Goal: Task Accomplishment & Management: Use online tool/utility

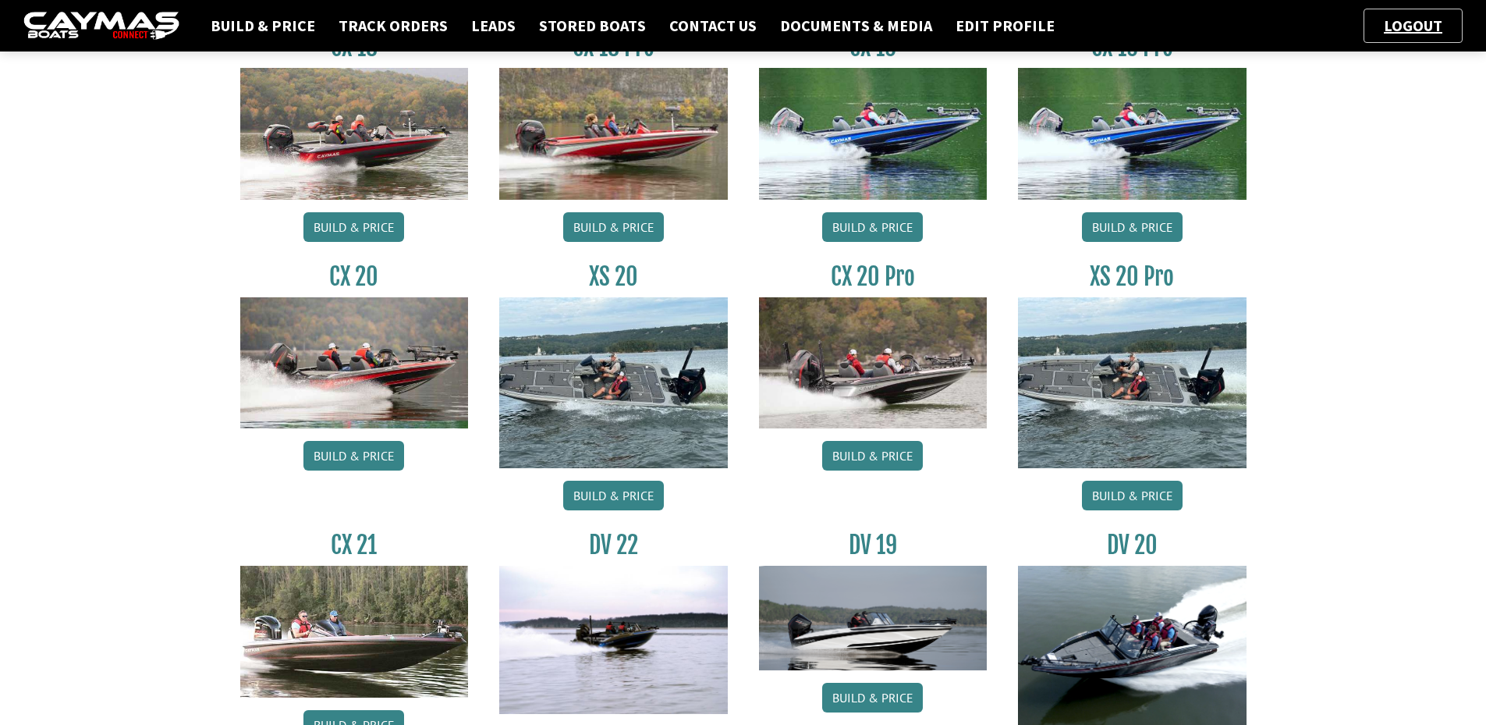
scroll to position [1526, 0]
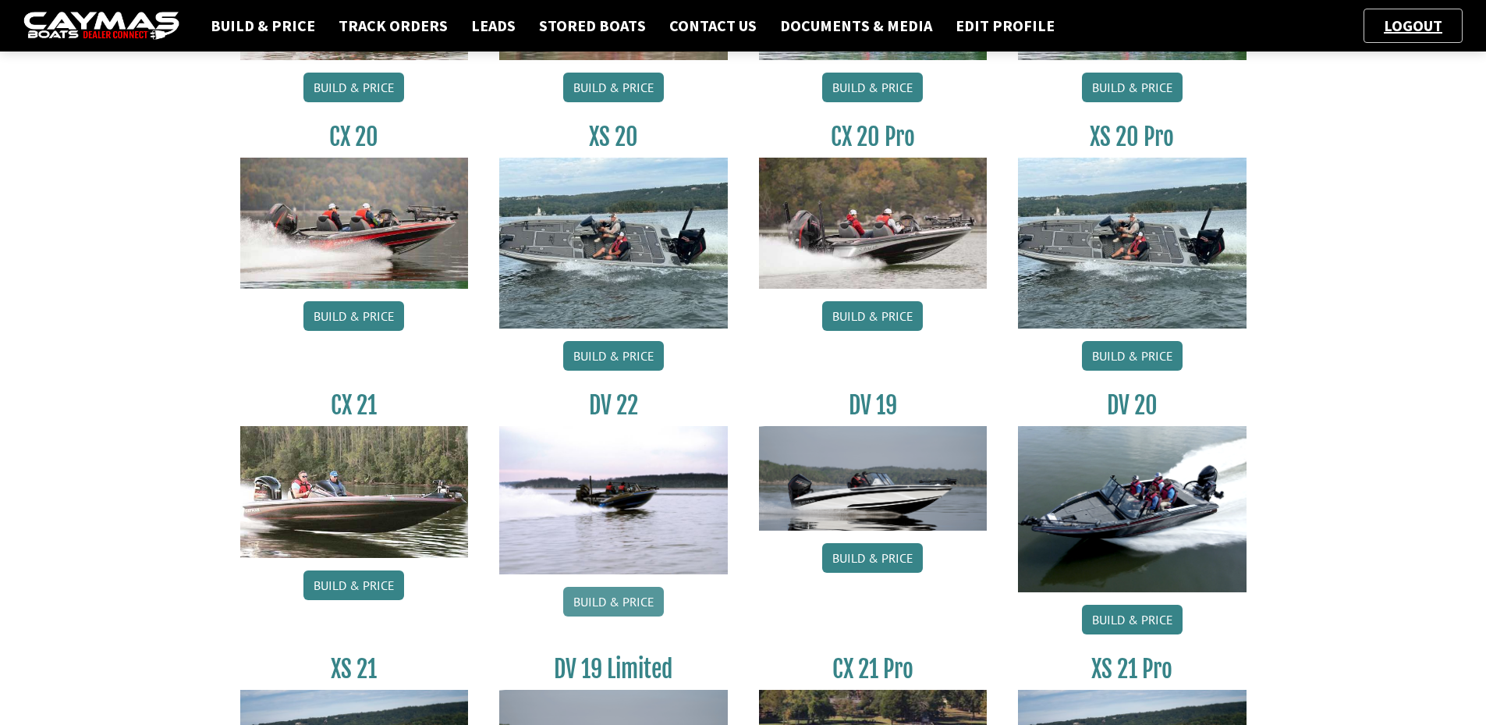
click at [599, 606] on link "Build & Price" at bounding box center [613, 602] width 101 height 30
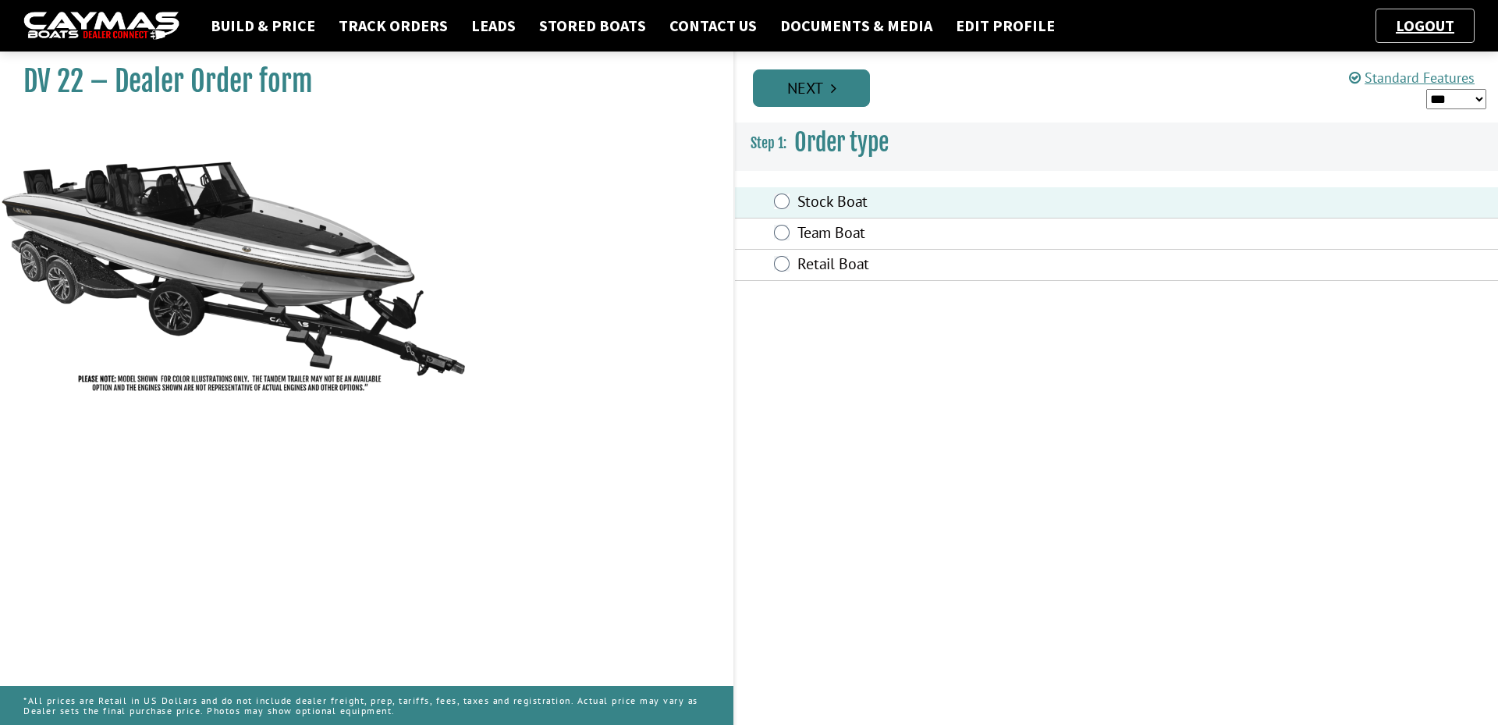
click at [807, 98] on link "Next" at bounding box center [811, 87] width 117 height 37
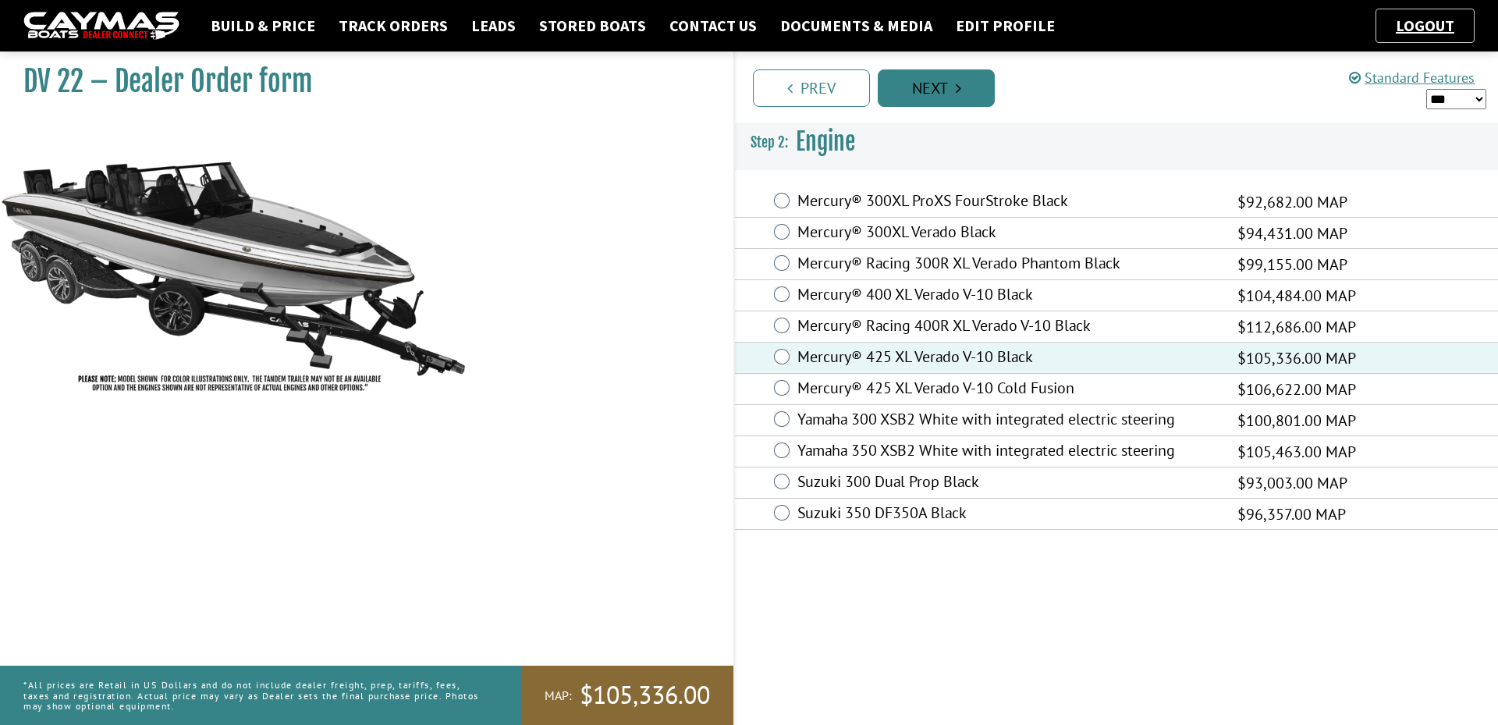
click at [952, 83] on link "Next" at bounding box center [936, 87] width 117 height 37
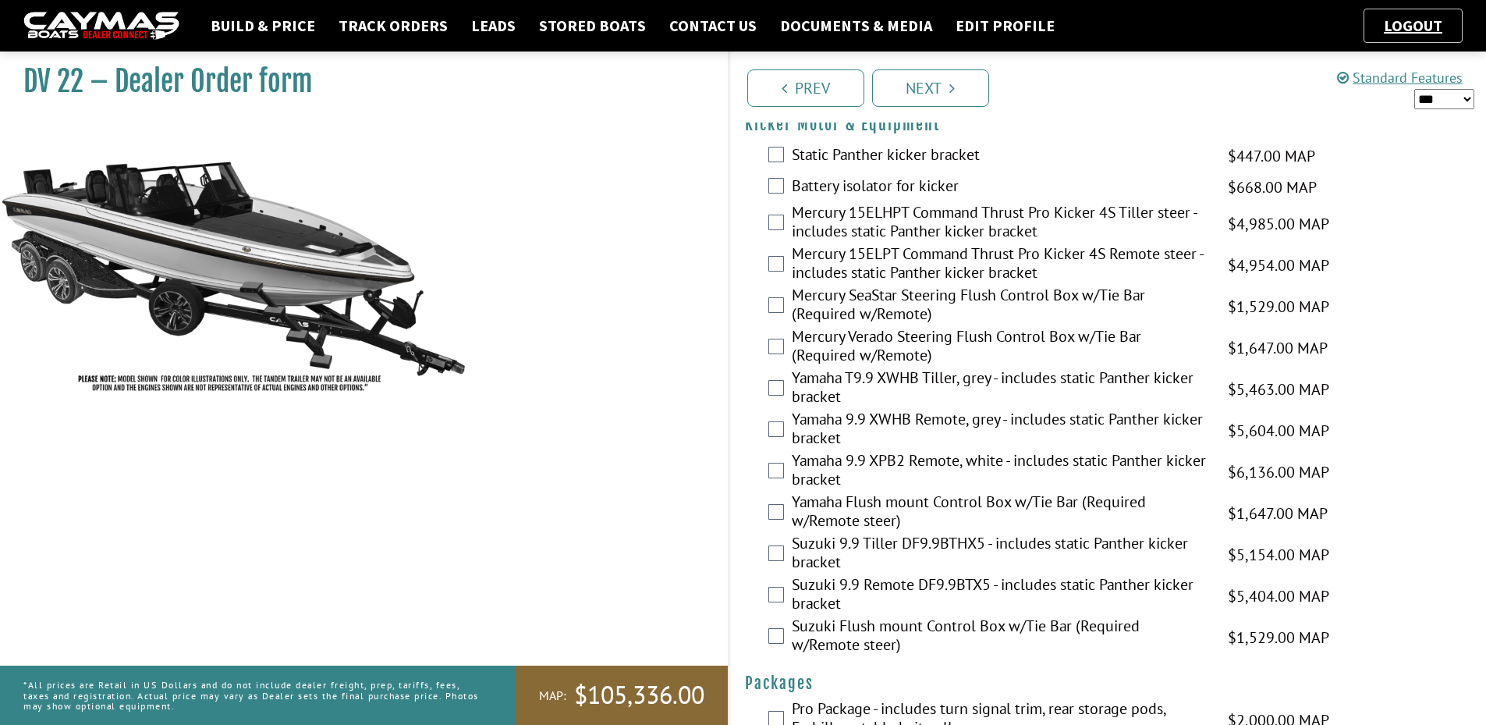
scroll to position [3764, 0]
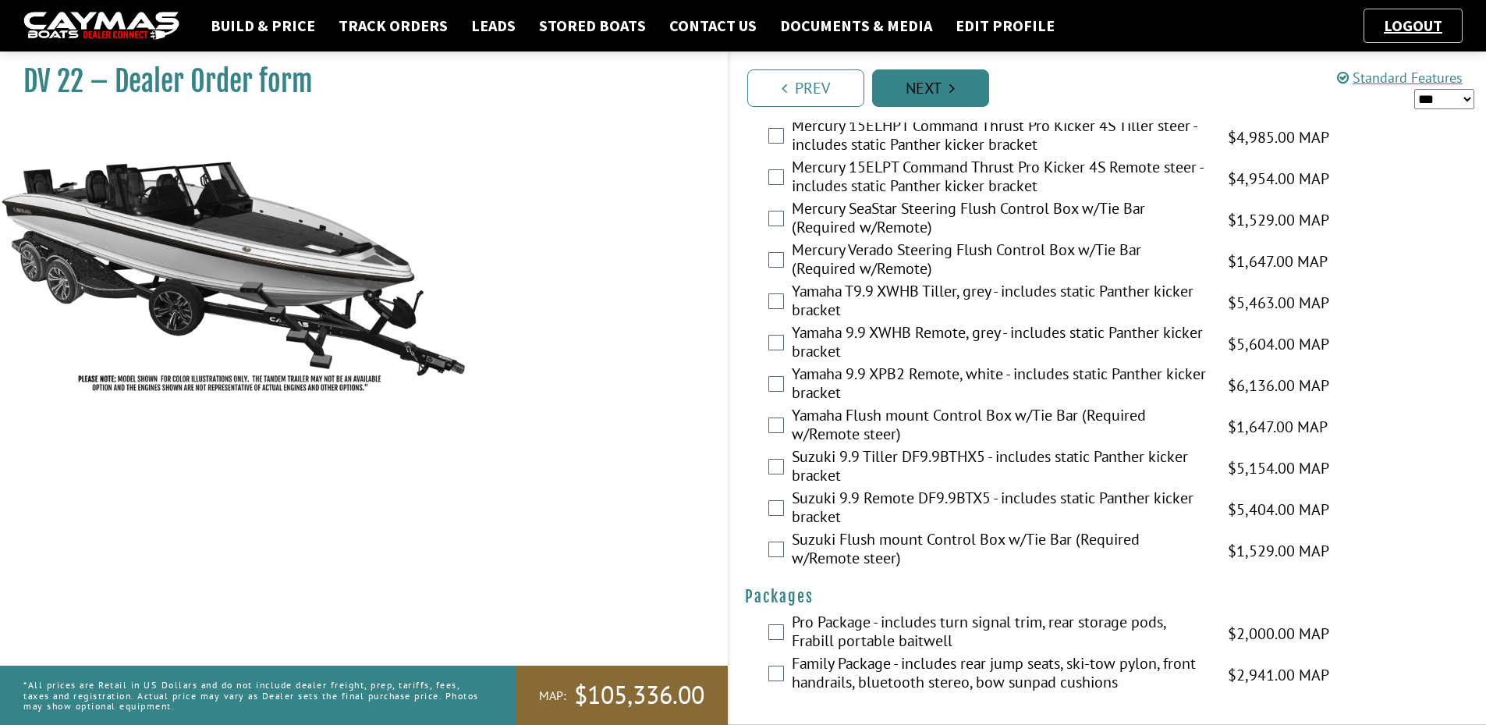
click at [936, 88] on link "Next" at bounding box center [930, 87] width 117 height 37
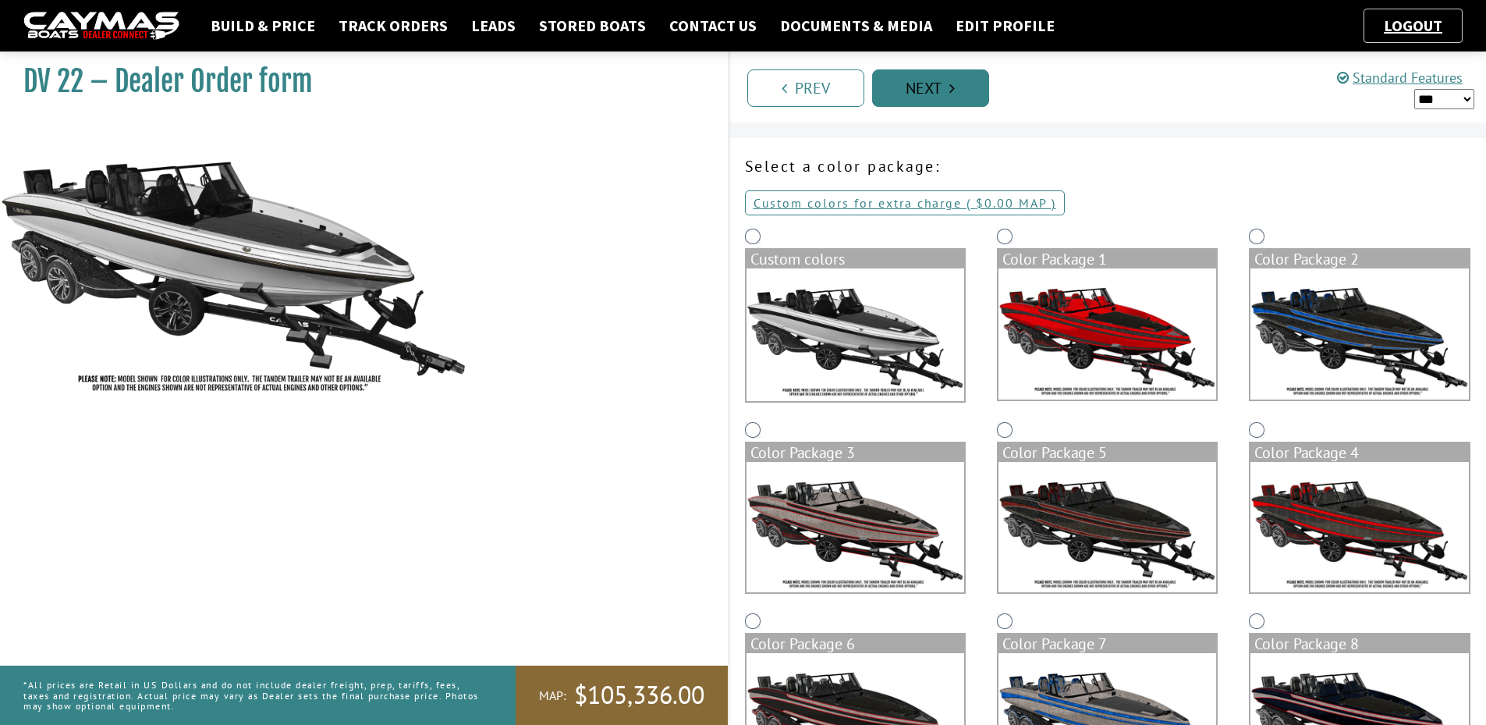
scroll to position [0, 0]
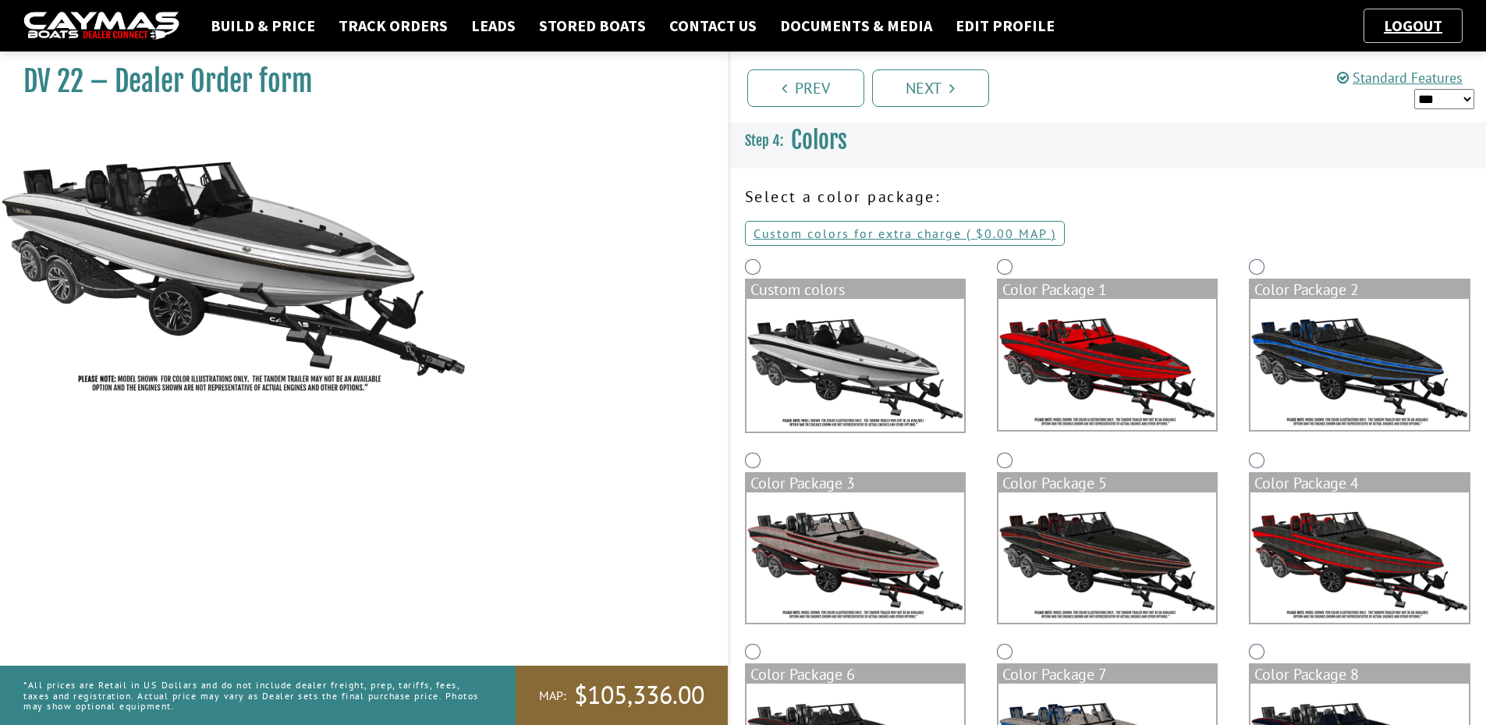
click at [779, 296] on div "Custom colors" at bounding box center [855, 289] width 218 height 19
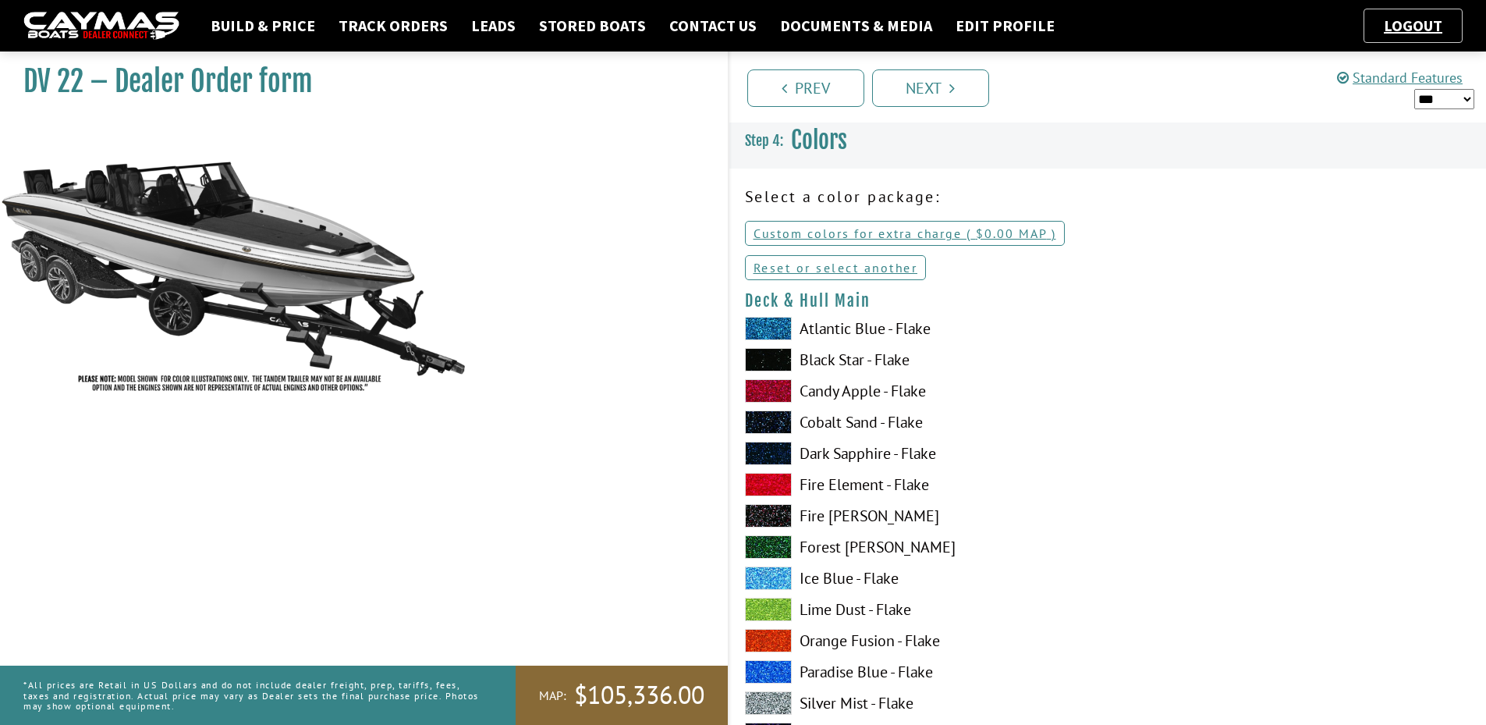
click at [778, 360] on span at bounding box center [768, 359] width 47 height 23
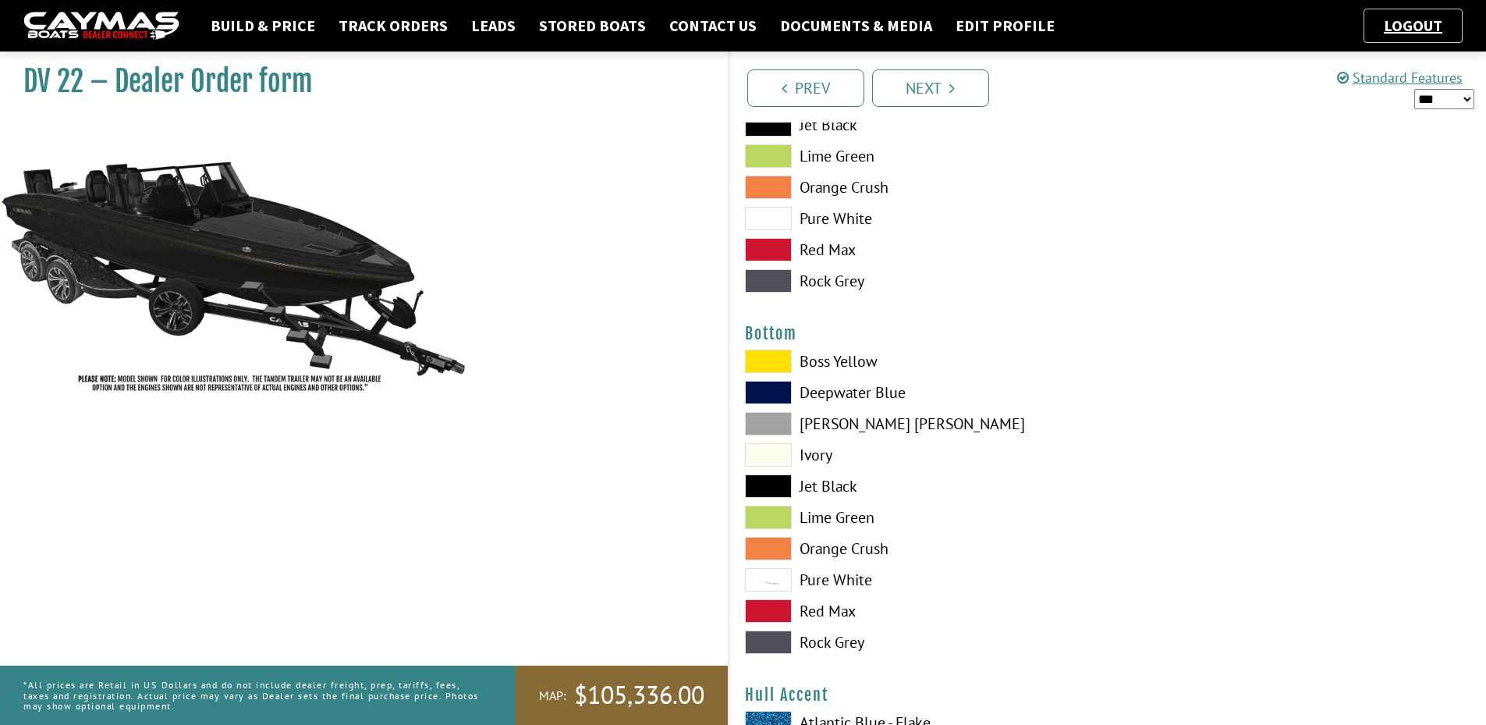
scroll to position [3481, 0]
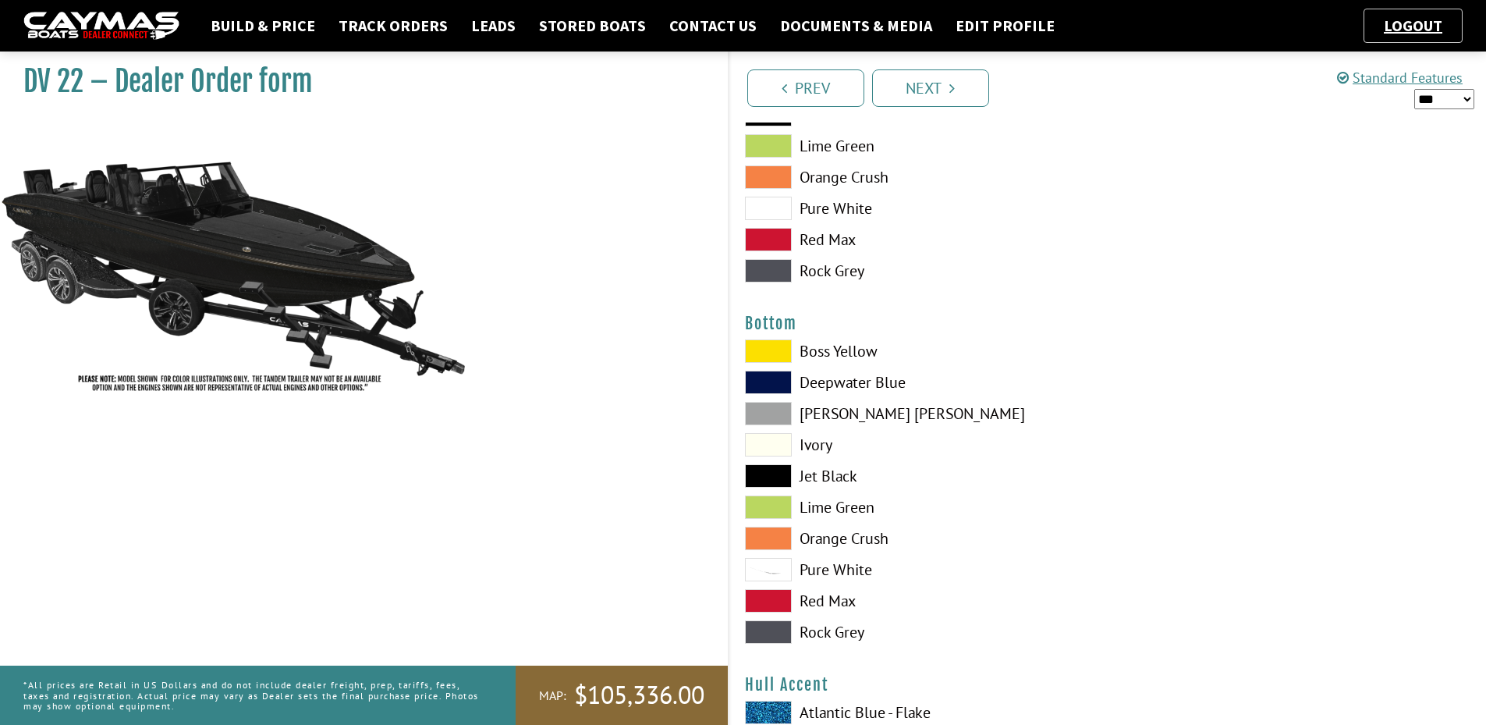
click at [769, 478] on span at bounding box center [768, 475] width 47 height 23
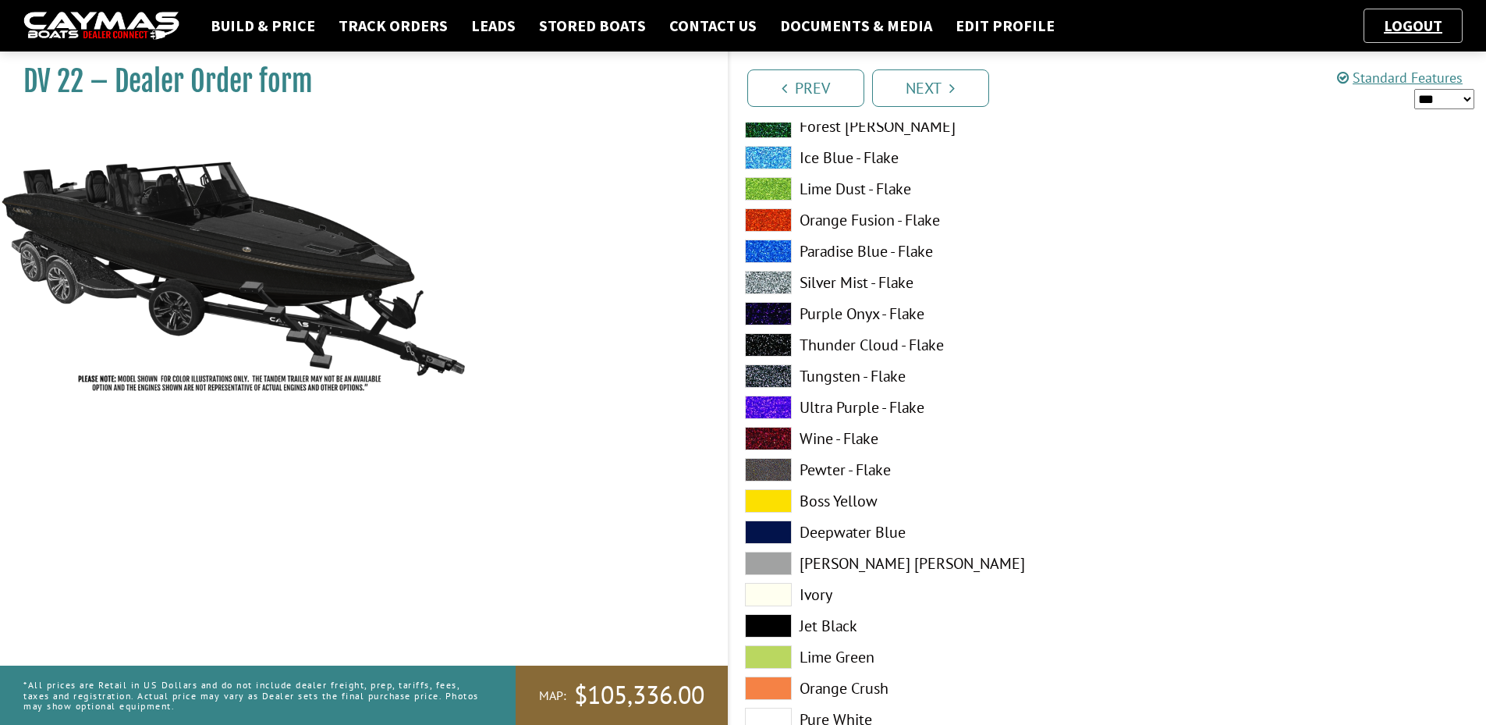
scroll to position [1377, 0]
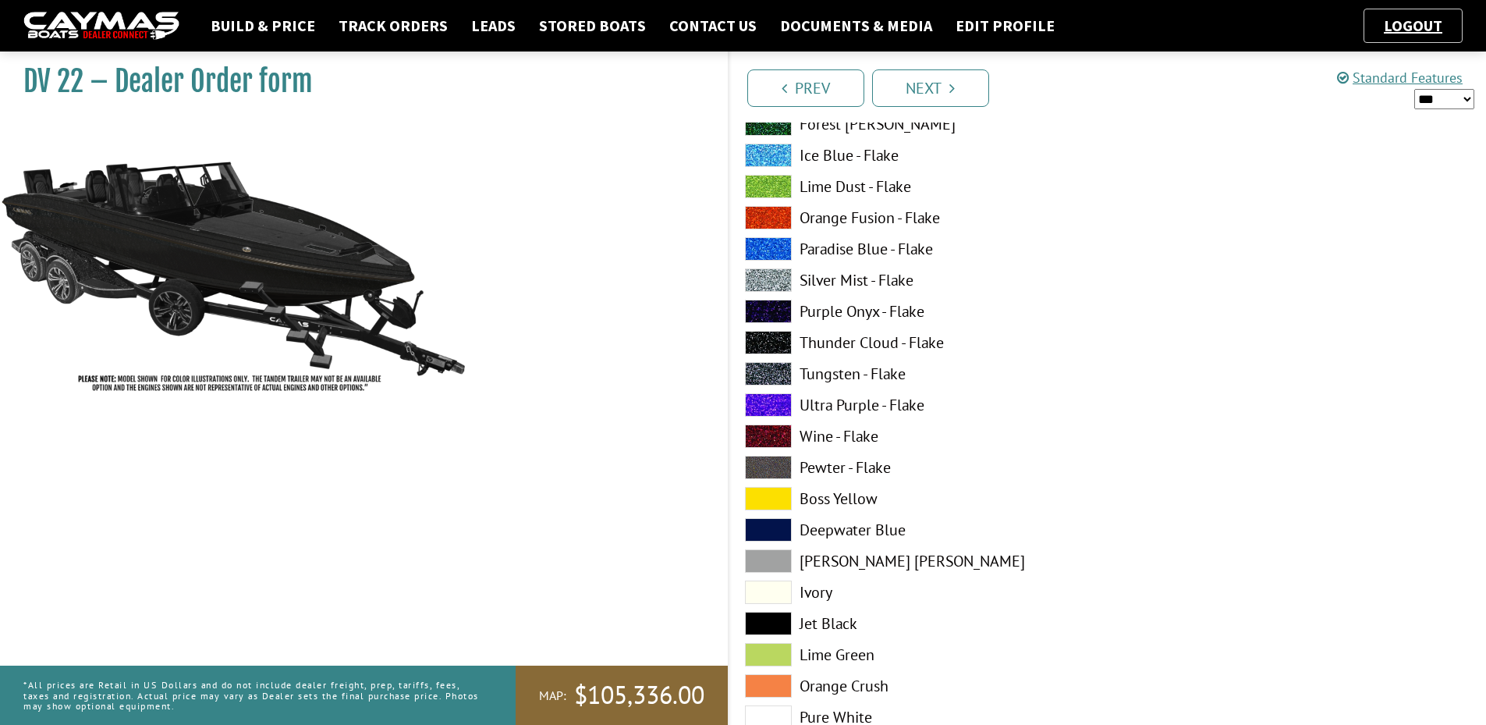
click at [768, 501] on span at bounding box center [768, 498] width 47 height 23
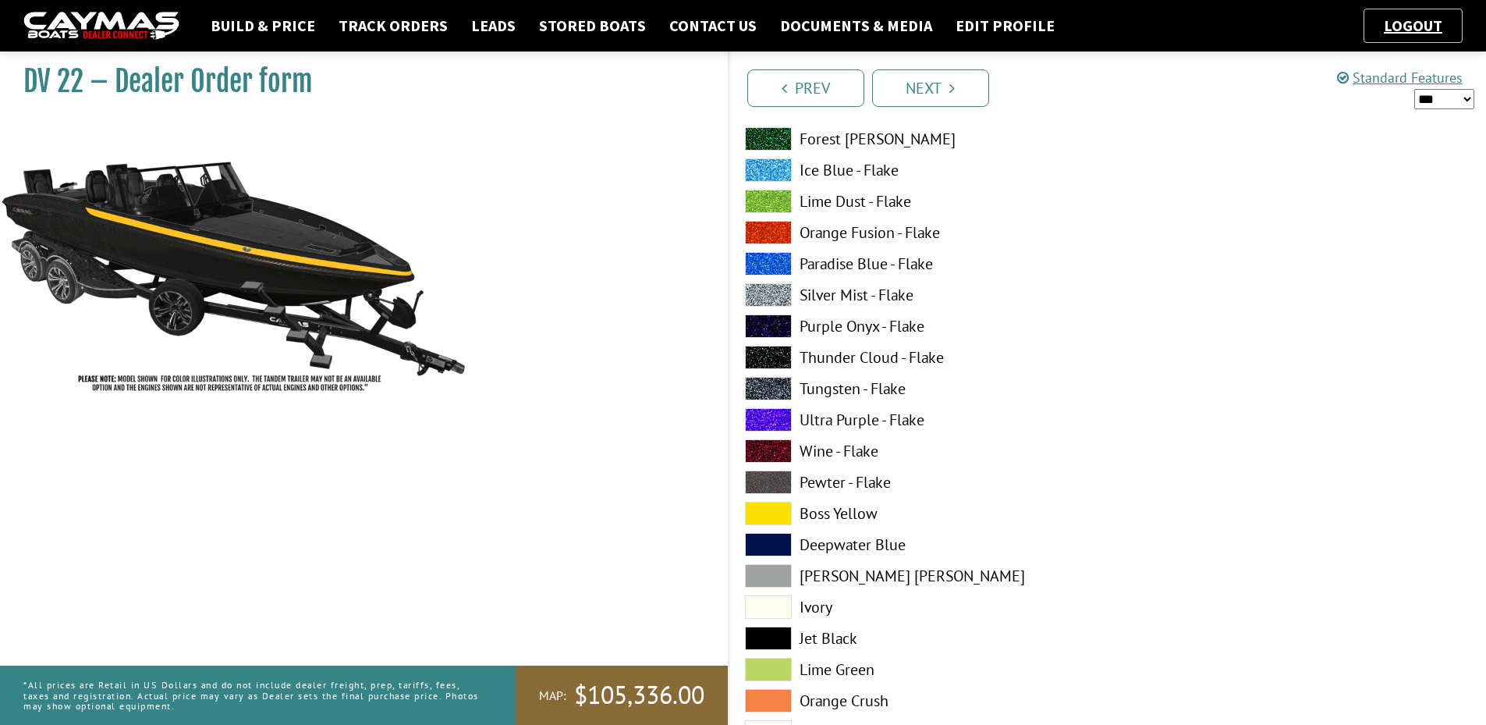
scroll to position [3034, 0]
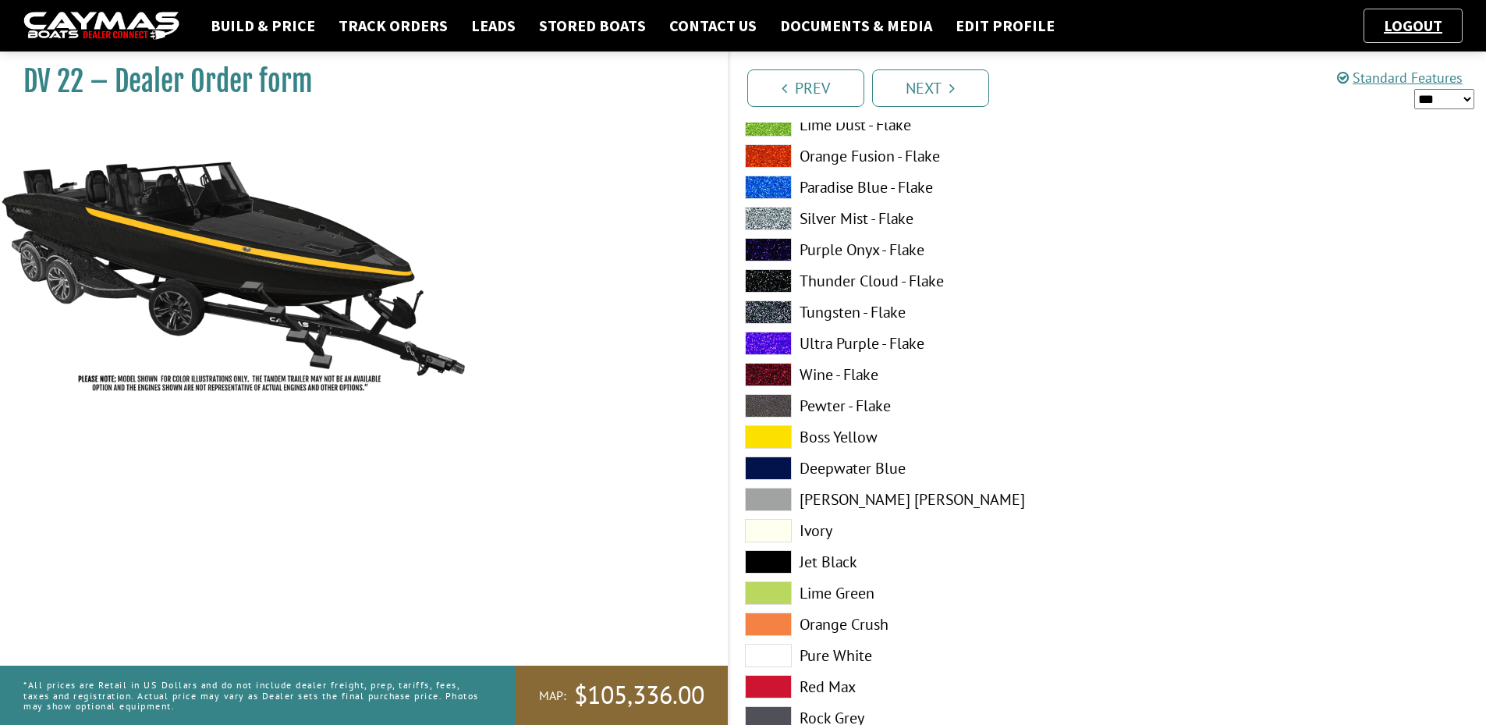
click at [760, 442] on span at bounding box center [768, 436] width 47 height 23
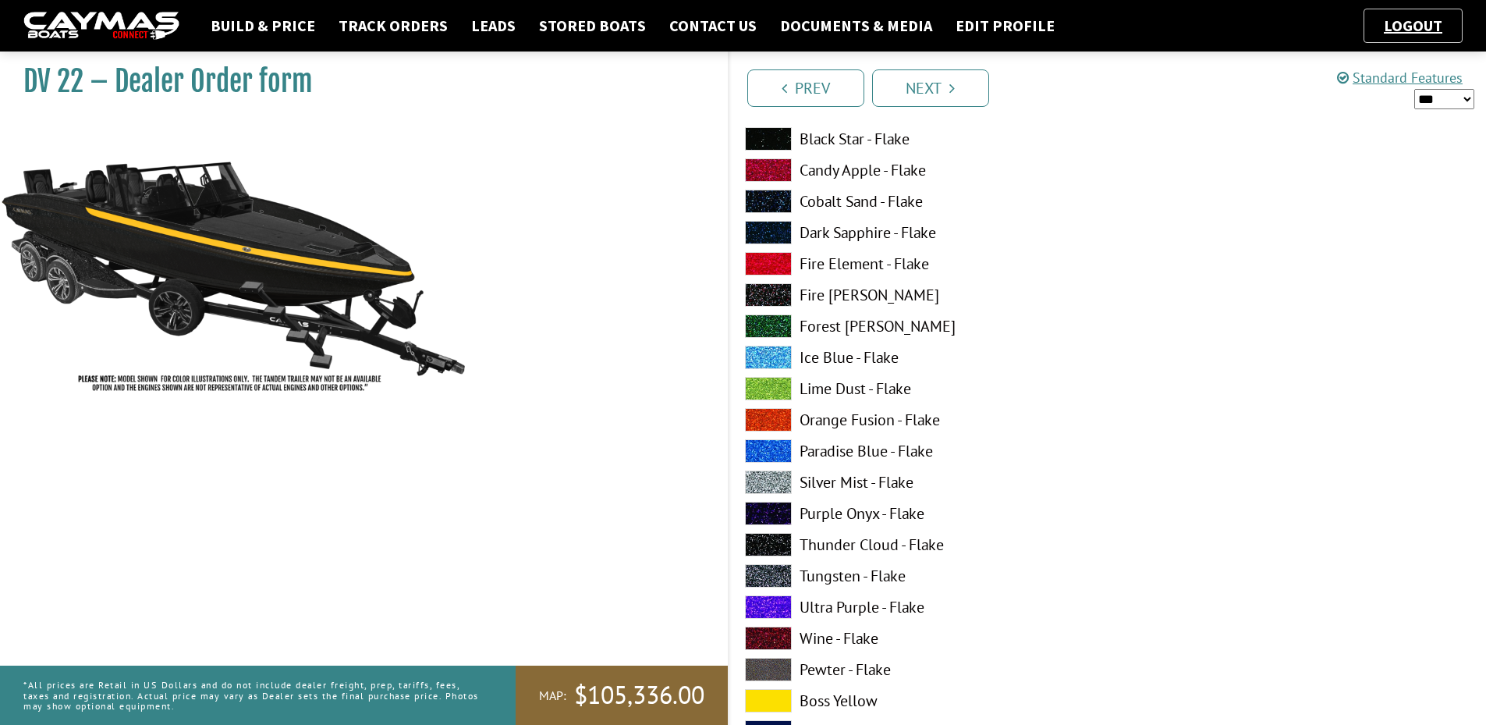
scroll to position [4287, 0]
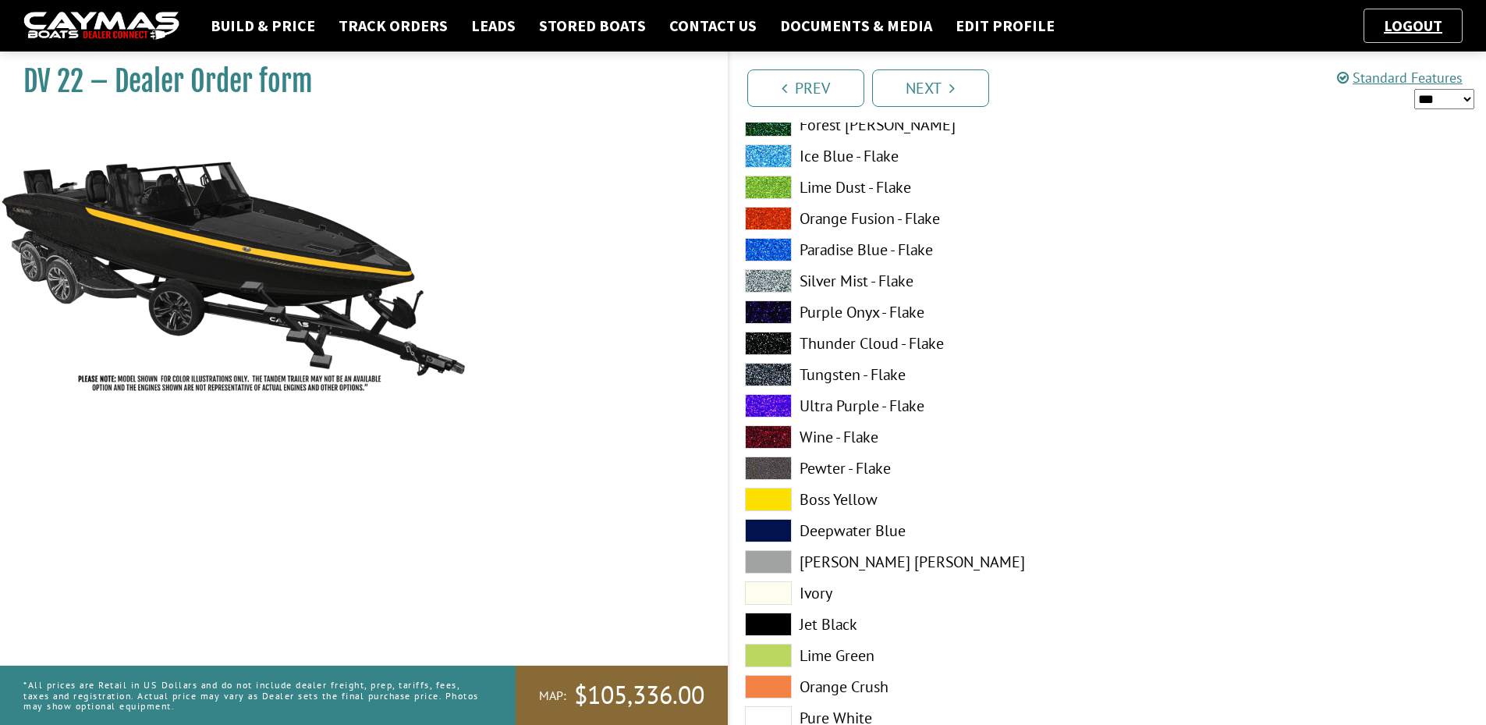
click at [758, 495] on span at bounding box center [768, 499] width 47 height 23
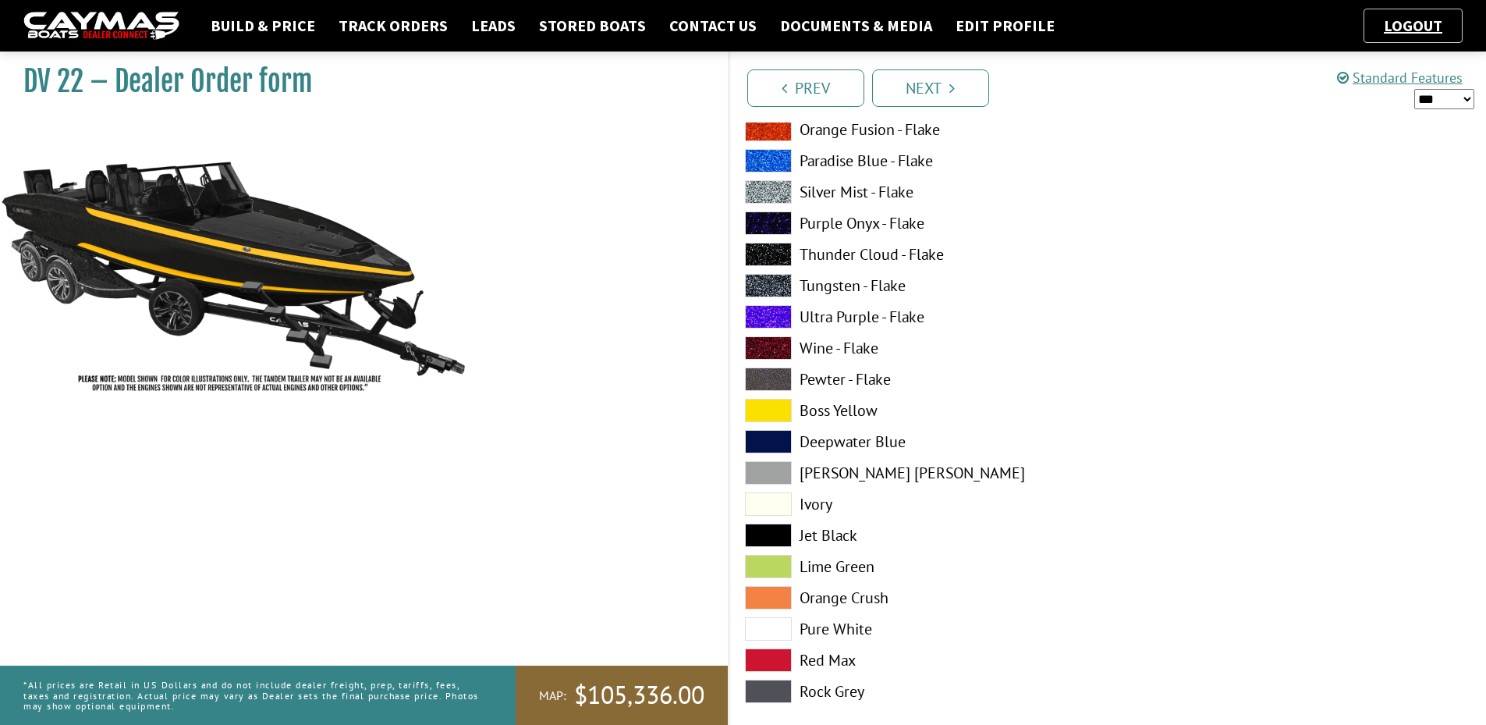
scroll to position [5990, 0]
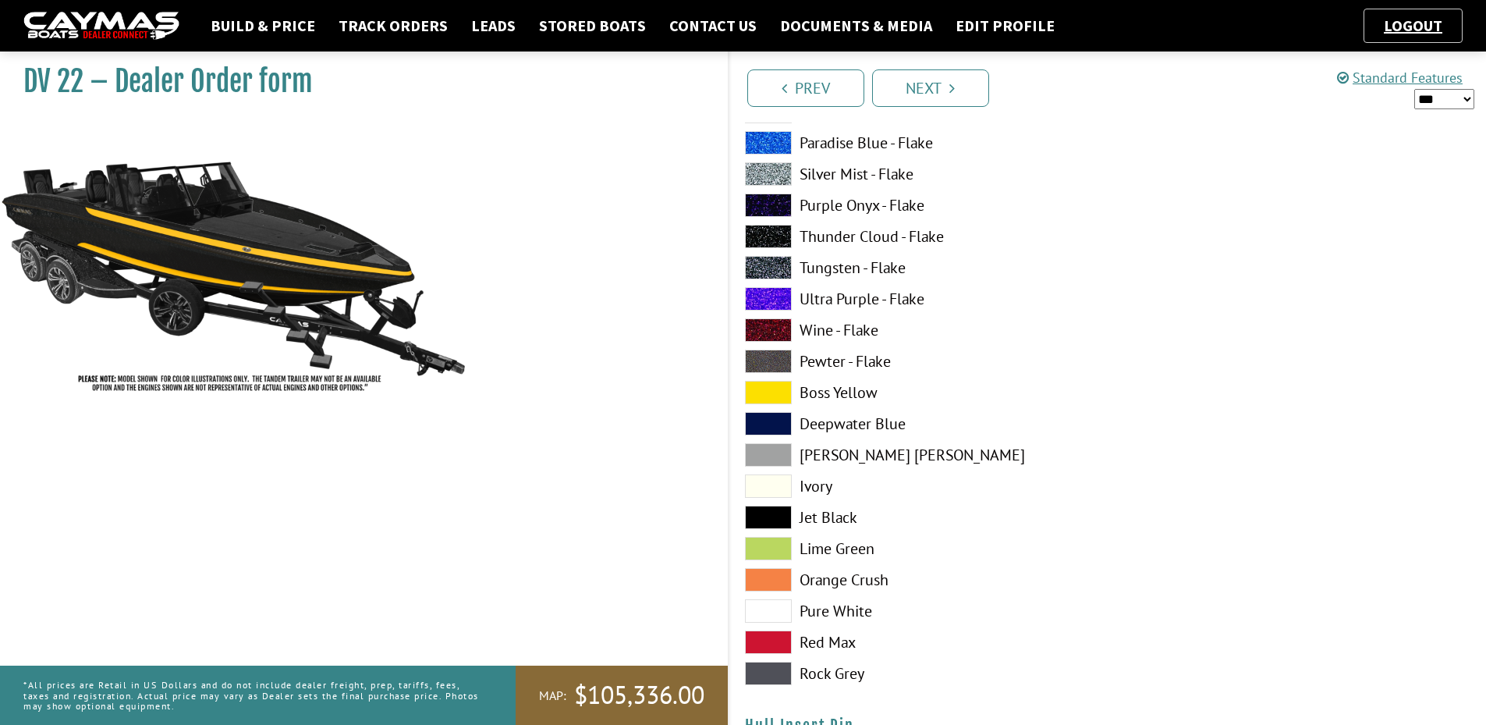
click at [768, 391] on span at bounding box center [768, 392] width 47 height 23
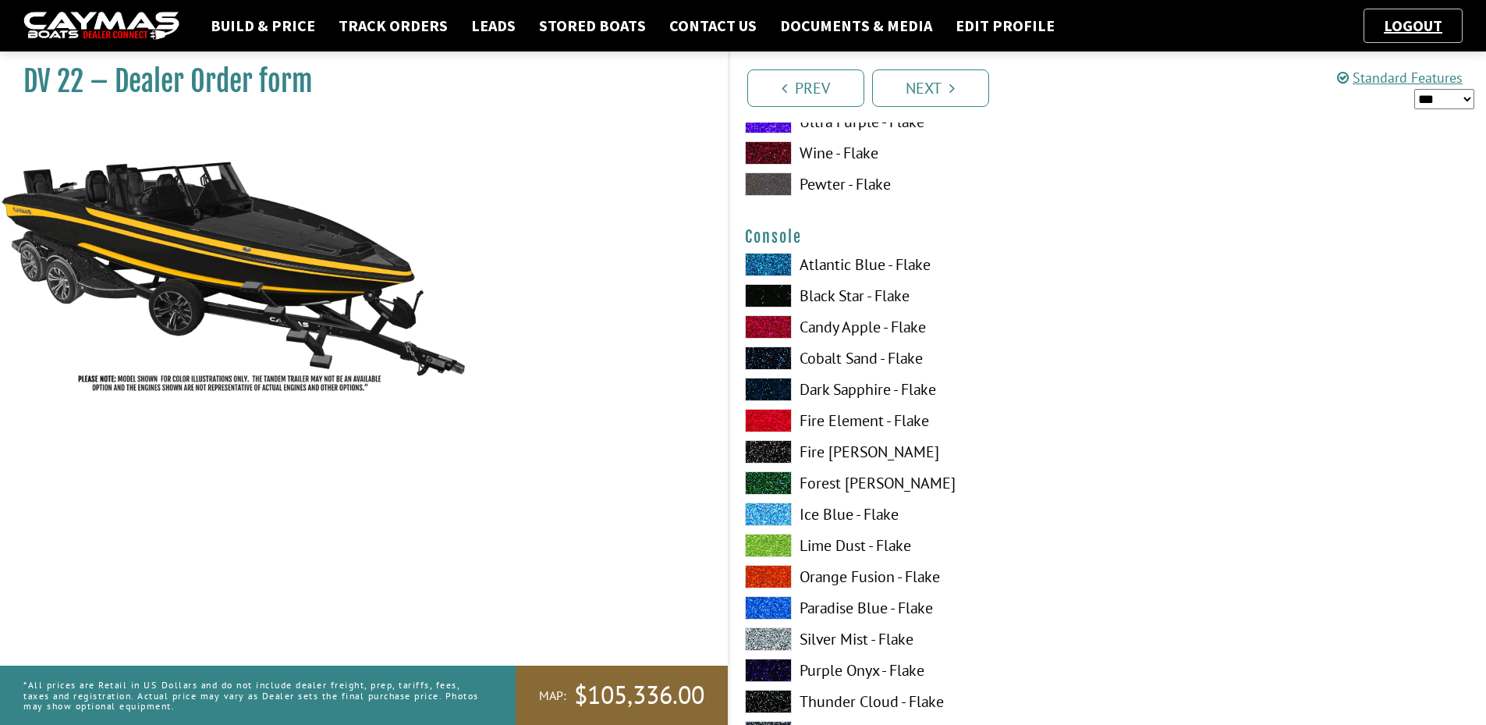
scroll to position [1981, 0]
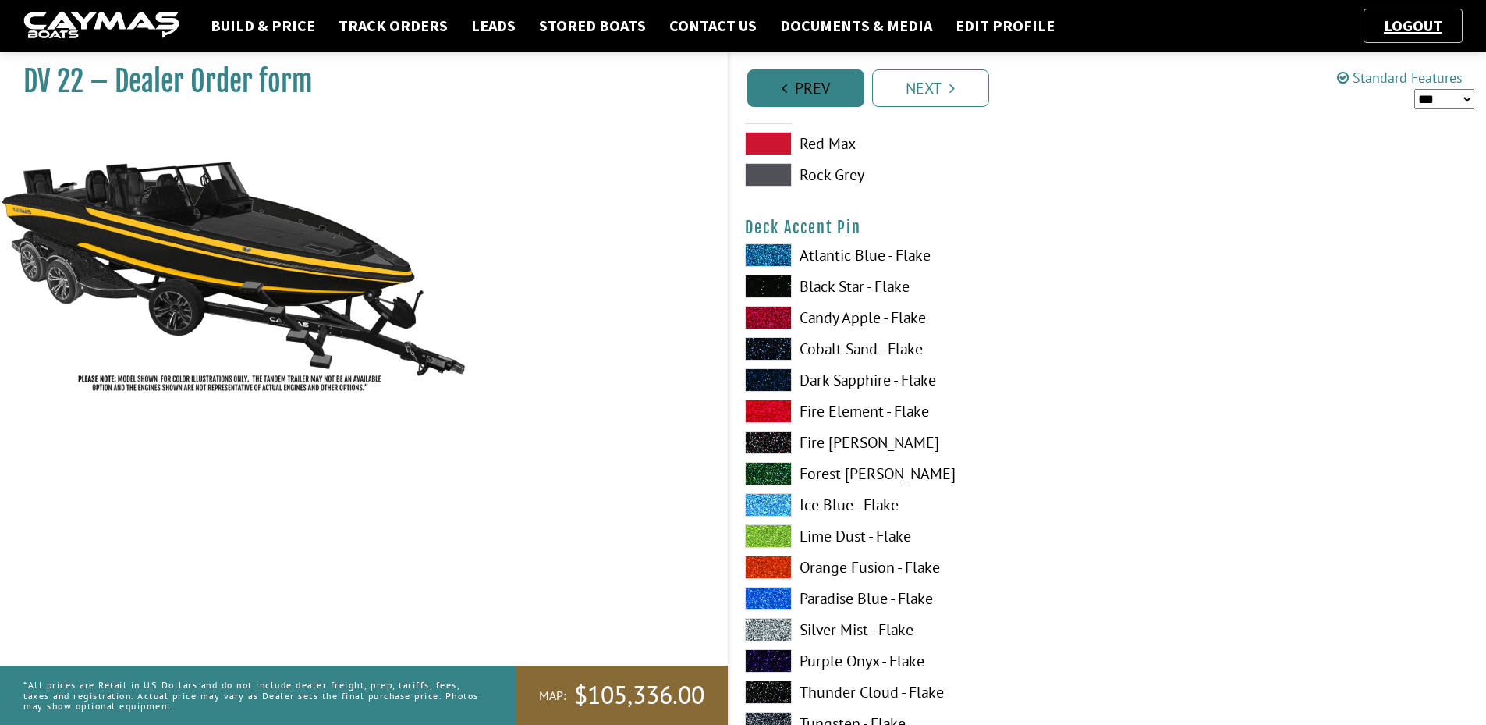
click at [823, 90] on link "Prev" at bounding box center [805, 87] width 117 height 37
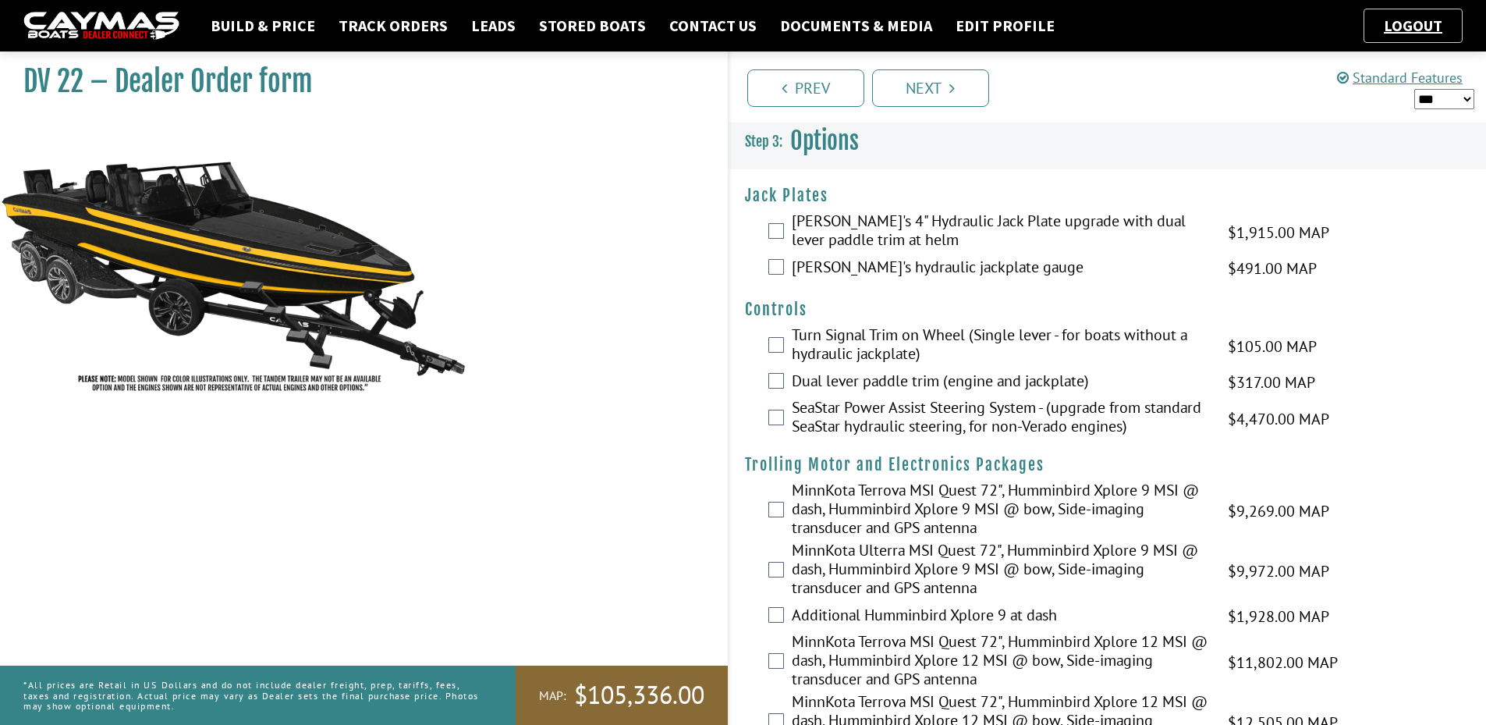
scroll to position [544, 0]
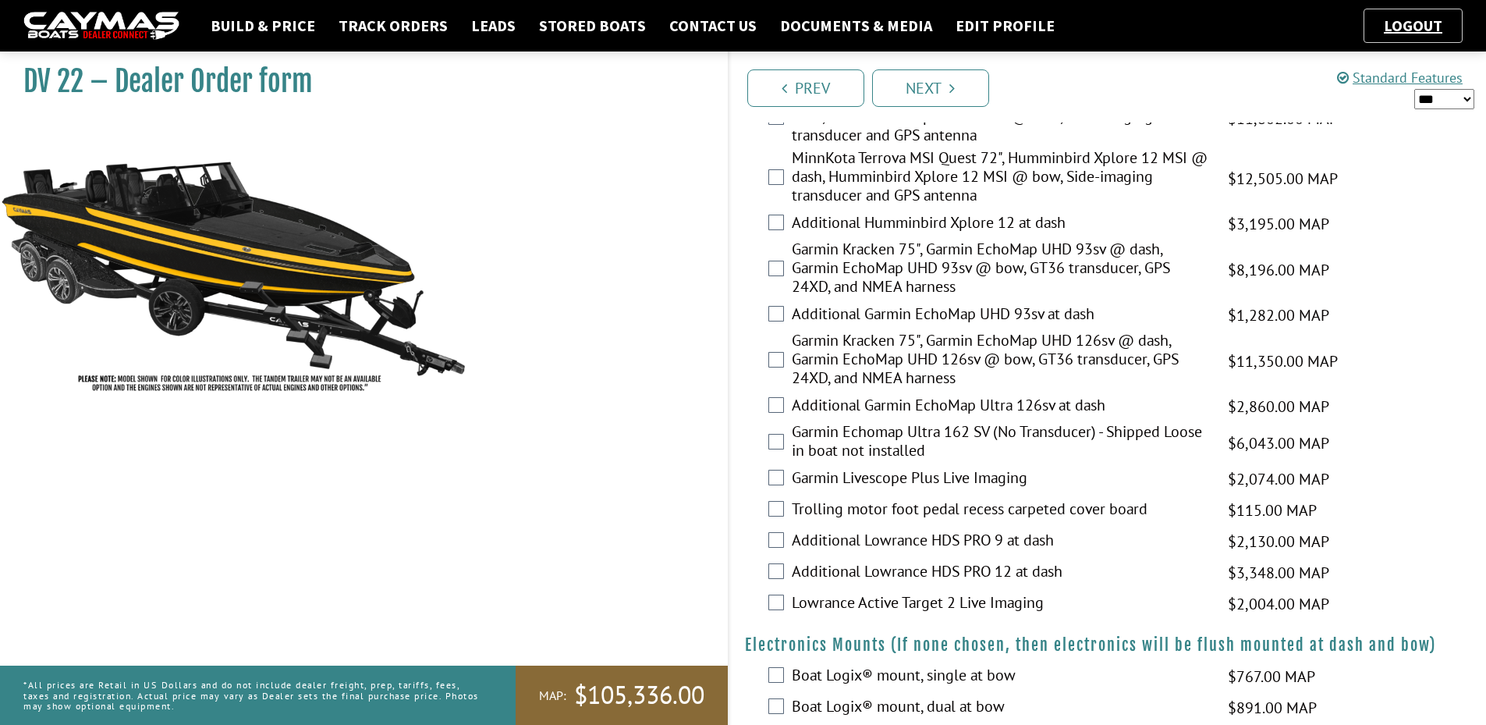
click at [812, 210] on div "Additional Humminbird Xplore 12 at dash $3,195.00 MAP $3,772.00 MSRP $2,716.00 …" at bounding box center [1107, 223] width 757 height 31
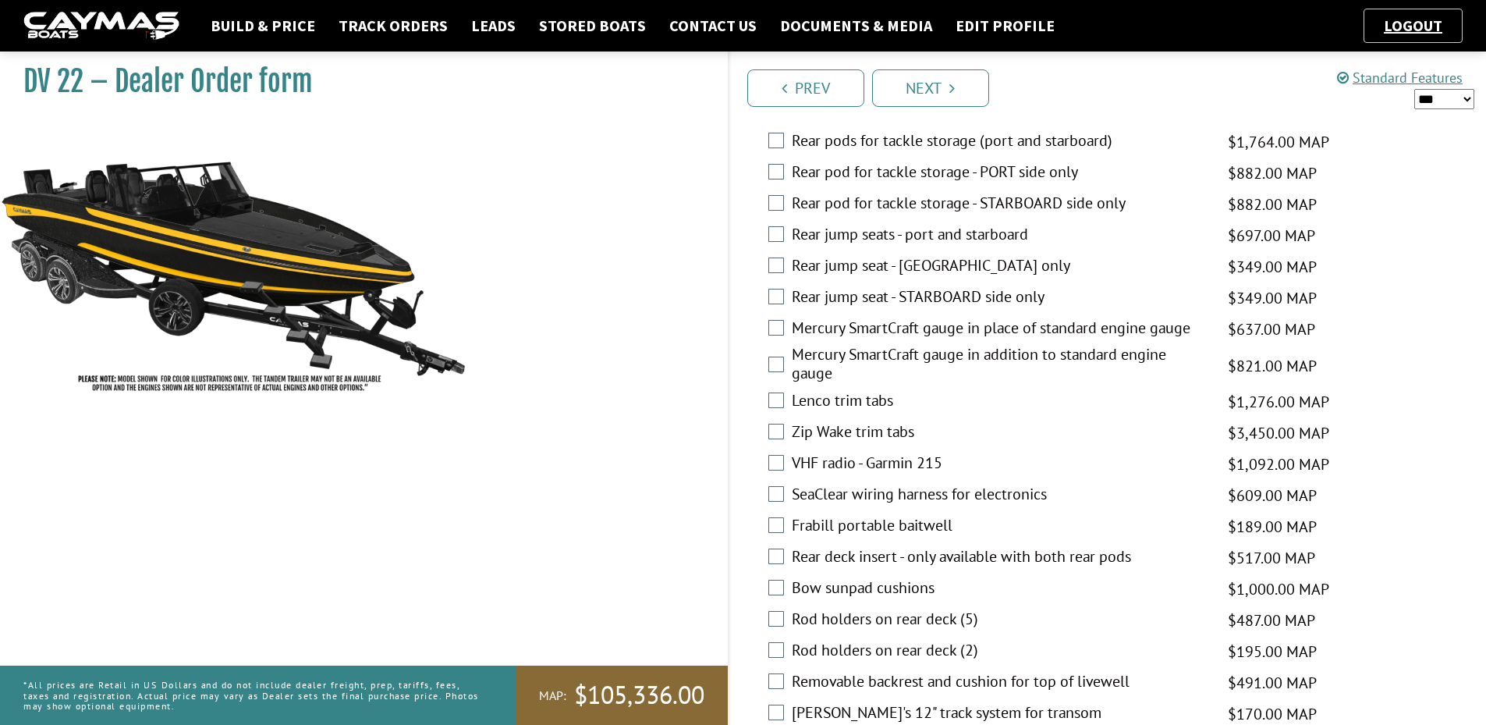
scroll to position [2621, 0]
click at [829, 83] on link "Prev" at bounding box center [805, 87] width 117 height 37
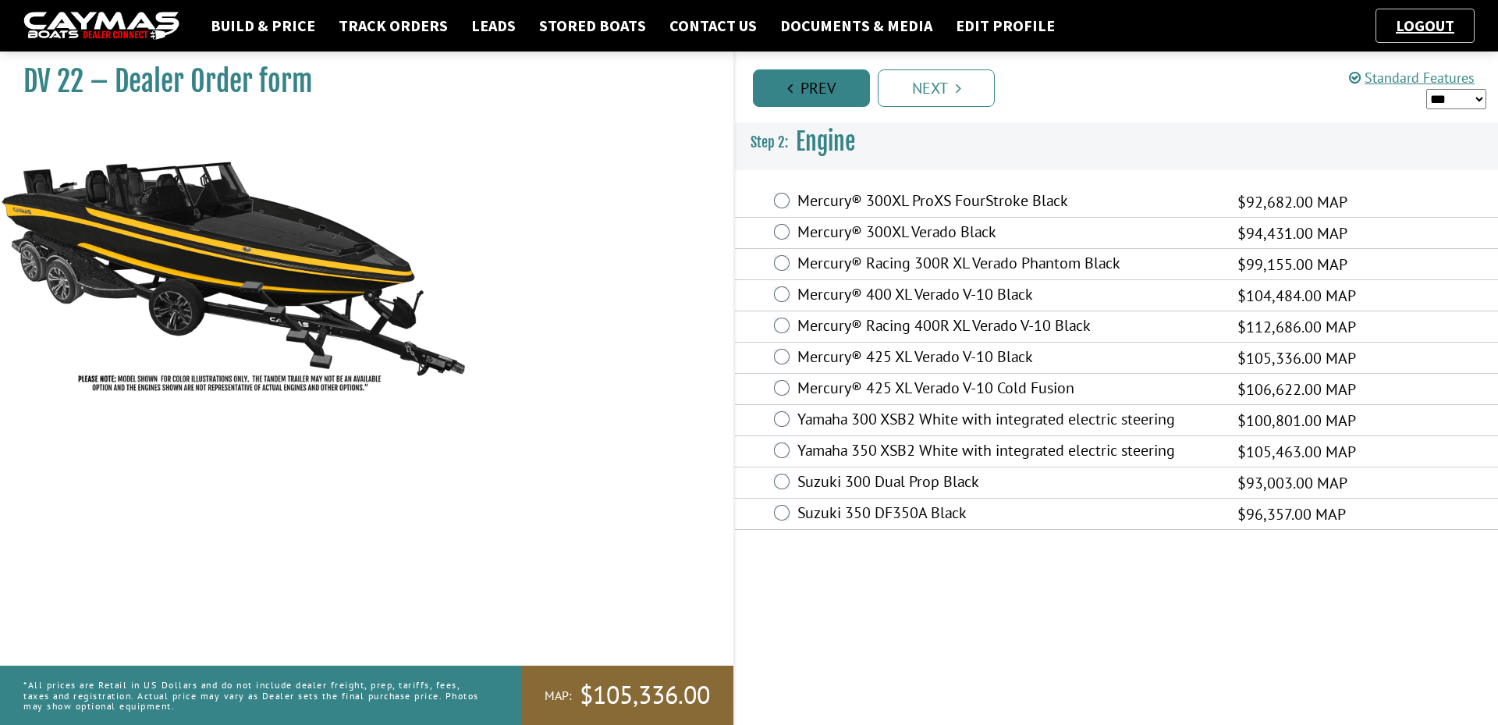
click at [825, 78] on link "Prev" at bounding box center [811, 87] width 117 height 37
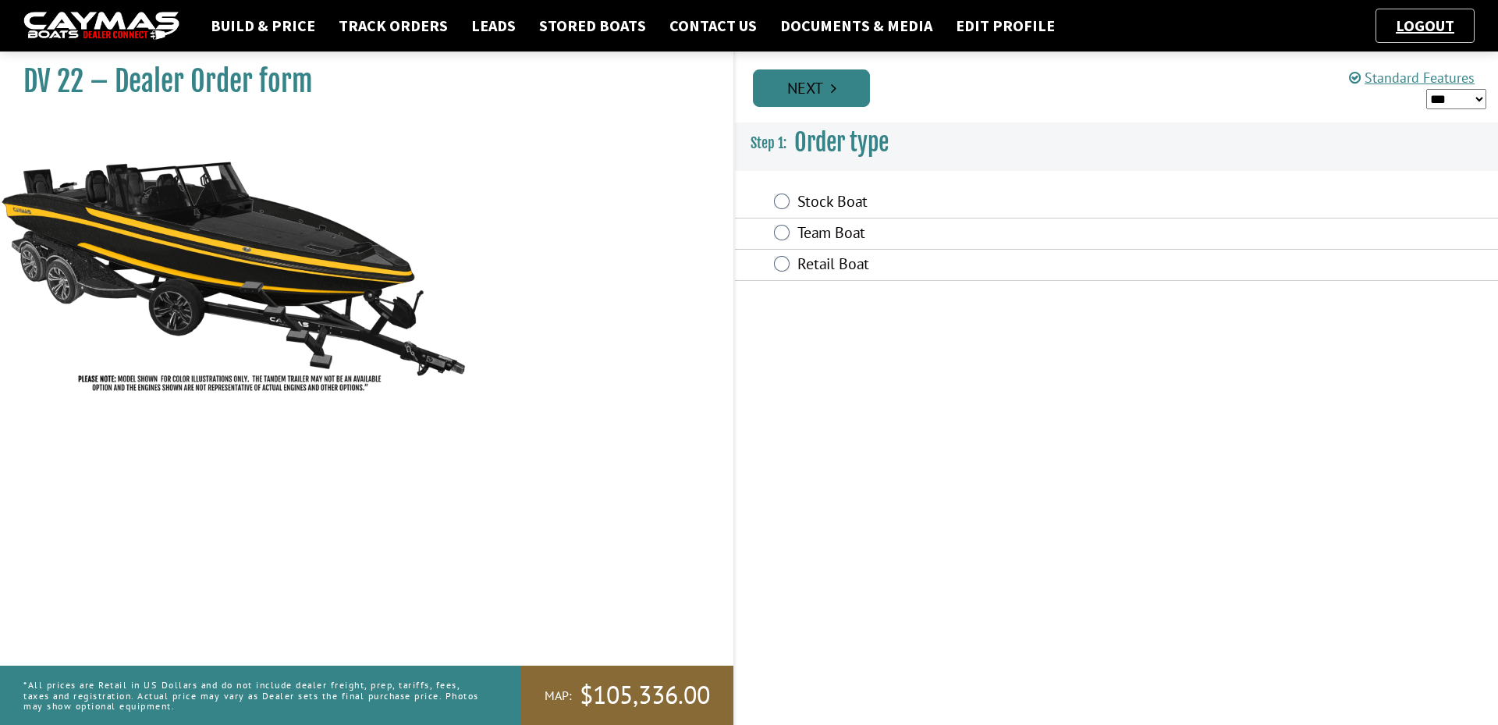
click at [826, 80] on link "Next" at bounding box center [811, 87] width 117 height 37
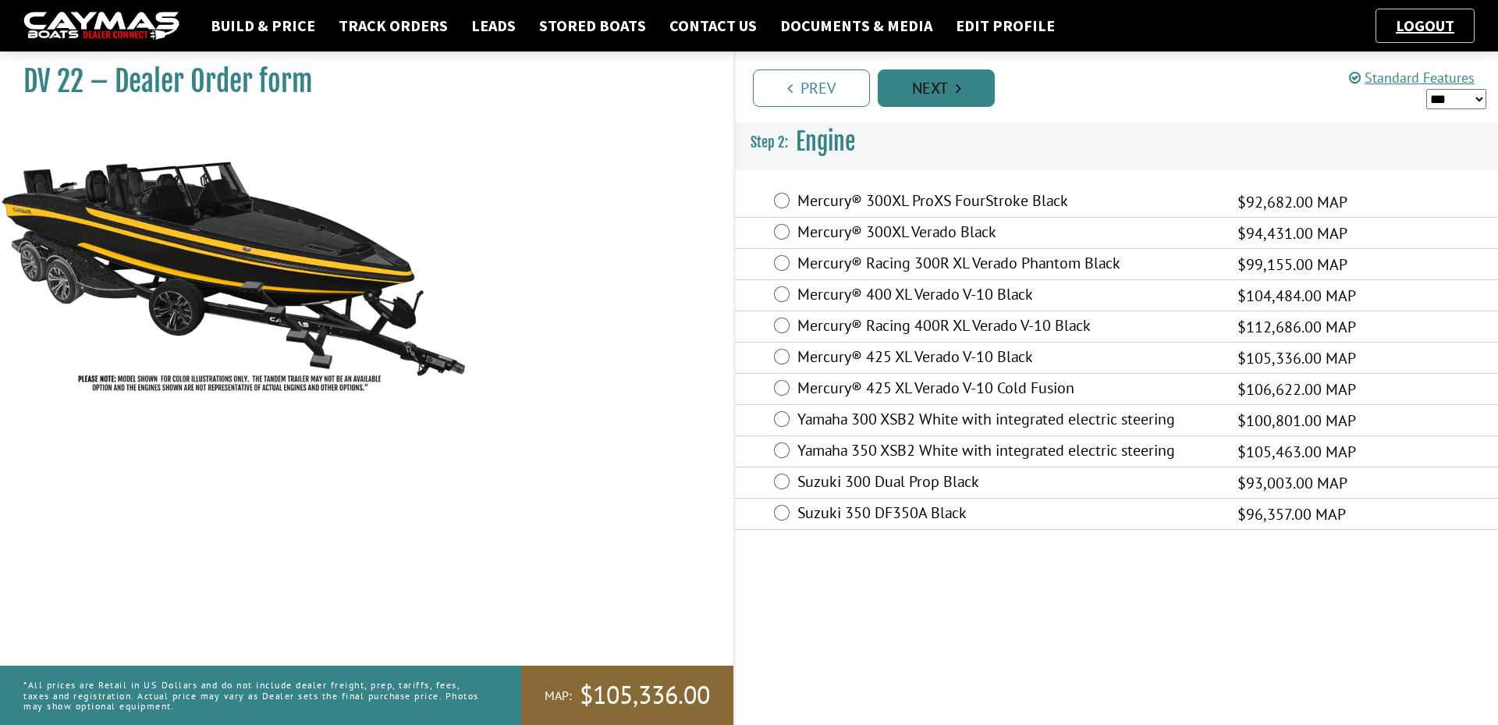
click at [981, 91] on link "Next" at bounding box center [936, 87] width 117 height 37
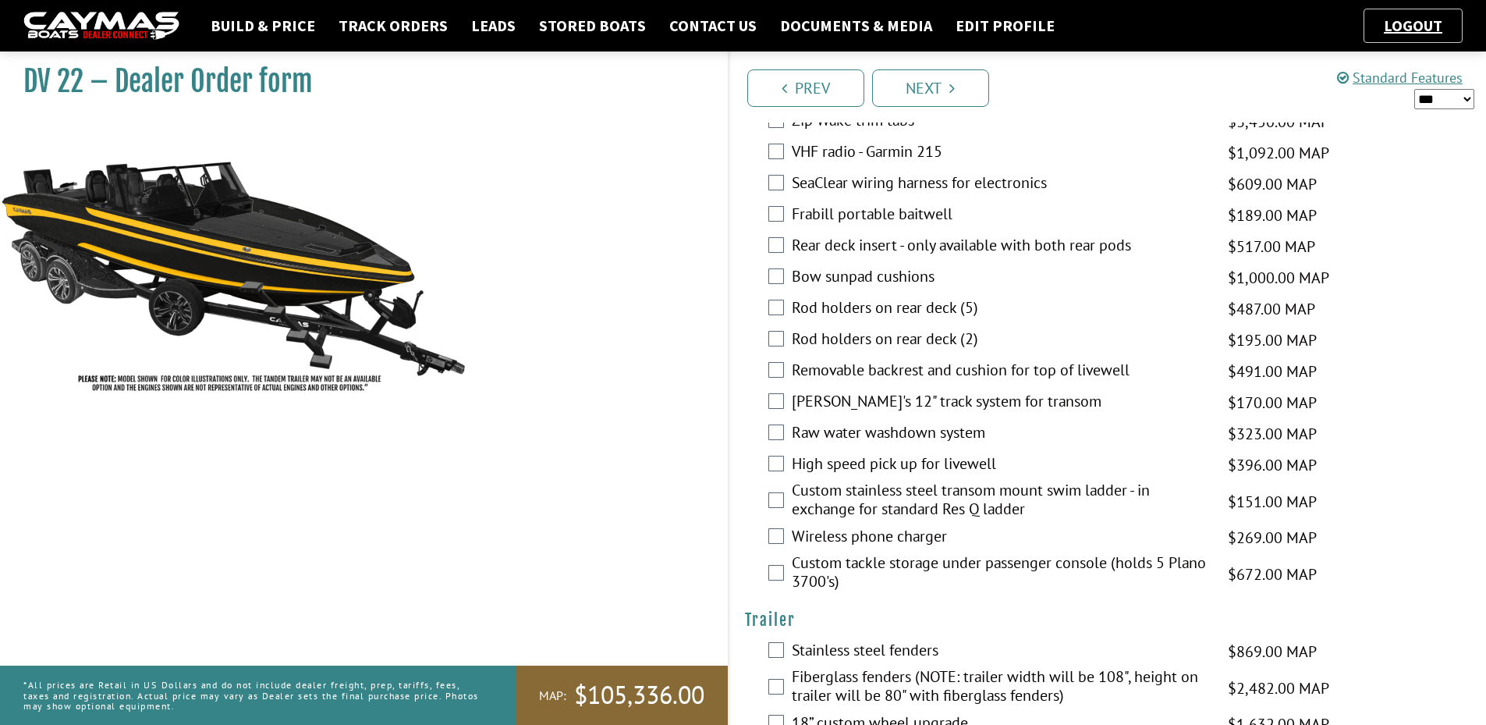
scroll to position [2934, 0]
